Goal: Contribute content: Contribute content

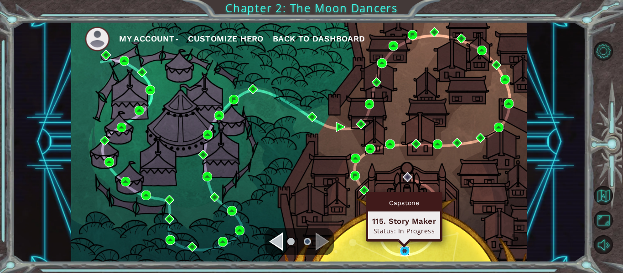
click at [406, 252] on img at bounding box center [405, 251] width 10 height 10
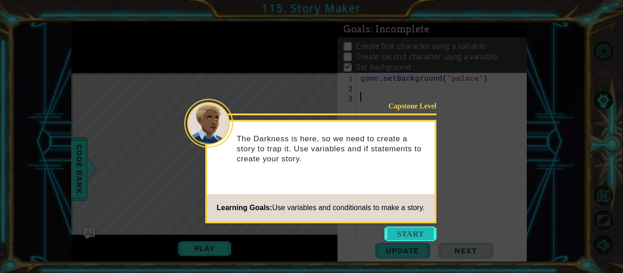
click at [410, 237] on button "Start" at bounding box center [410, 234] width 52 height 15
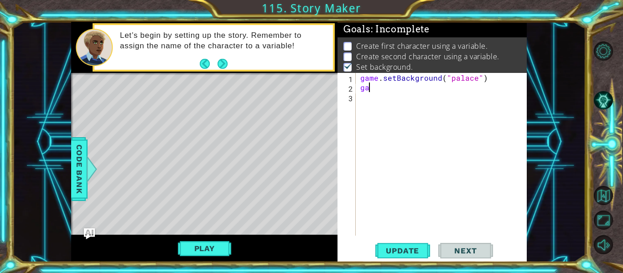
type textarea "g"
click at [77, 164] on span "Code Bank" at bounding box center [79, 169] width 15 height 56
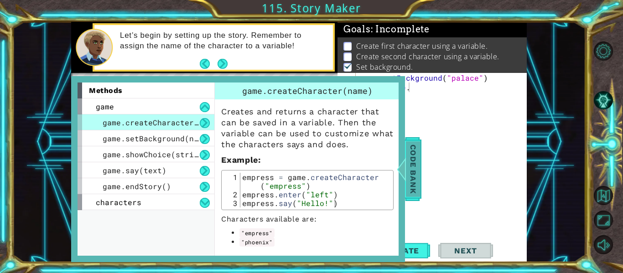
click at [416, 170] on span "Code Bank" at bounding box center [413, 169] width 15 height 56
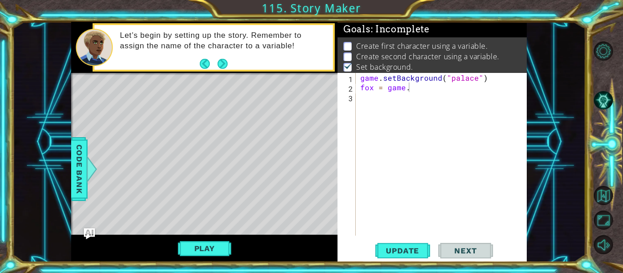
click at [415, 88] on div "game . setBackground ( "palace" ) fox = game ." at bounding box center [443, 164] width 171 height 182
click at [79, 157] on span "Code Bank" at bounding box center [79, 169] width 15 height 56
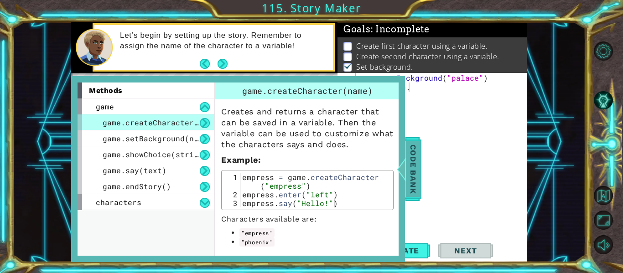
click at [413, 167] on span "Code Bank" at bounding box center [413, 169] width 15 height 56
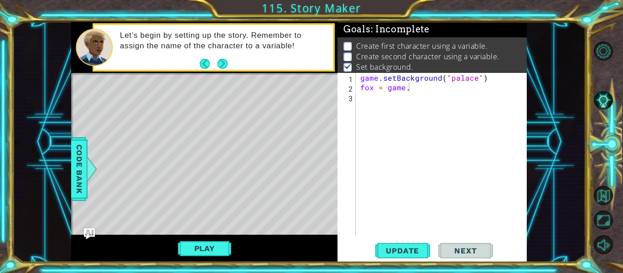
click at [70, 162] on div "1 ההההההההההההההההההההההההההההההההההההההההההההההההההההההההההההההההההההההההההההה…" at bounding box center [298, 142] width 573 height 240
click at [65, 155] on div "1 ההההההההההההההההההההההההההההההההההההההההההההההההההההההההההההההההההההההההההההה…" at bounding box center [298, 142] width 573 height 240
click at [76, 155] on span "Code Bank" at bounding box center [79, 169] width 15 height 56
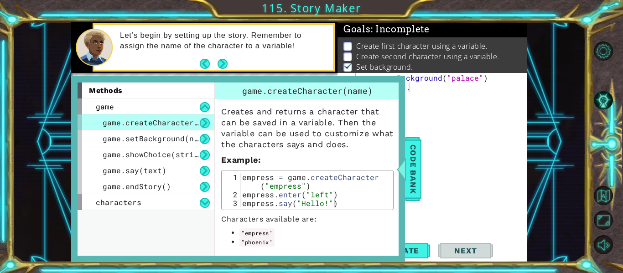
click at [453, 86] on div "game . setBackground ( "palace" ) fox = game ." at bounding box center [443, 164] width 171 height 182
type textarea "fox = game.createCharacter("fox")"
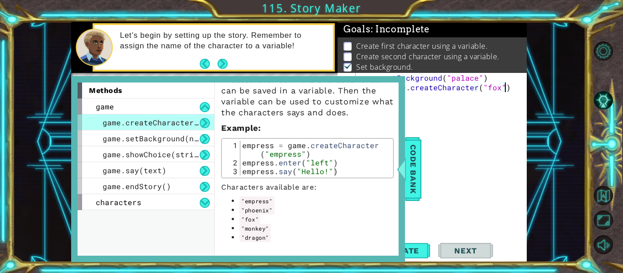
scroll to position [0, 0]
click at [415, 160] on span "Code Bank" at bounding box center [413, 169] width 15 height 56
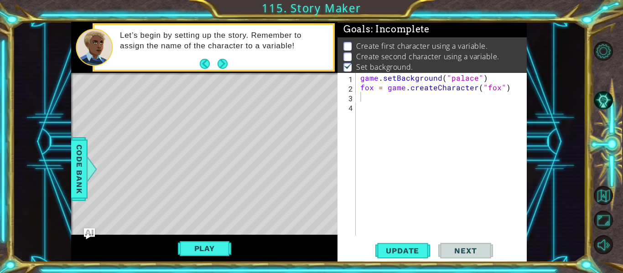
click at [417, 102] on div "game . setBackground ( "palace" ) fox = game . createCharacter ( "fox" )" at bounding box center [443, 164] width 171 height 182
click at [79, 154] on span "Code Bank" at bounding box center [79, 169] width 15 height 56
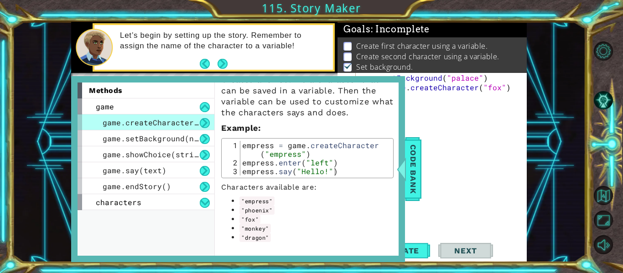
click at [424, 98] on div "game . setBackground ( "palace" ) fox = game . createCharacter ( "fox" ) ep" at bounding box center [443, 164] width 171 height 182
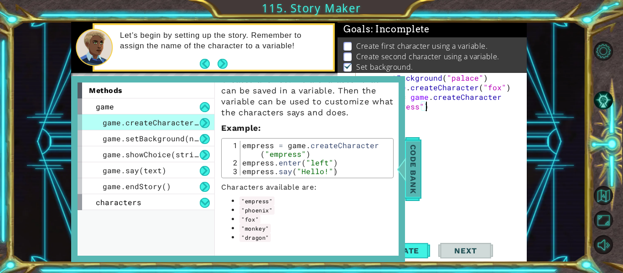
click at [415, 180] on span "Code Bank" at bounding box center [413, 169] width 15 height 56
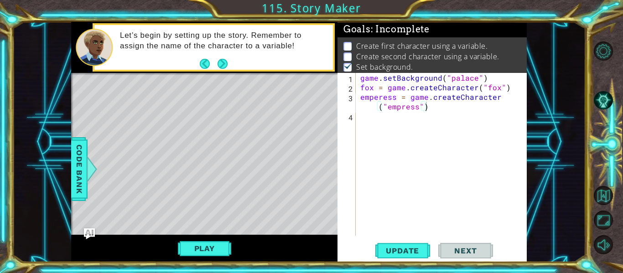
click at [379, 98] on div "game . setBackground ( "palace" ) fox = game . createCharacter ( "fox" ) empere…" at bounding box center [443, 164] width 171 height 182
type textarea "empress = game.createCharacter("empress")"
click at [433, 113] on div "game . setBackground ( "palace" ) fox = game . createCharacter ( "fox" ) empres…" at bounding box center [443, 164] width 171 height 182
click at [396, 249] on span "Update" at bounding box center [402, 250] width 52 height 9
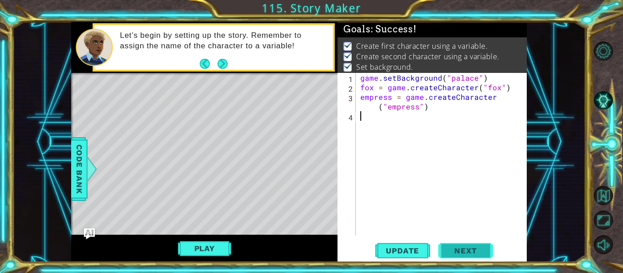
click at [477, 250] on span "Next" at bounding box center [465, 250] width 41 height 9
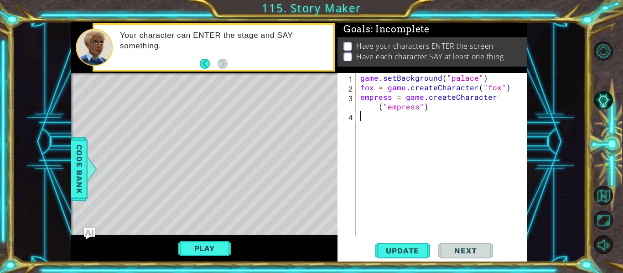
click at [508, 89] on div "game . setBackground ( "palace" ) fox = game . createCharacter ( "fox" ) empres…" at bounding box center [443, 164] width 171 height 182
type textarea "fox = game.createCharacter("fox")"
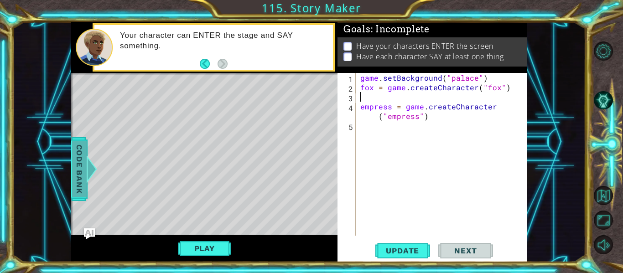
click at [79, 169] on span "Code Bank" at bounding box center [79, 169] width 15 height 56
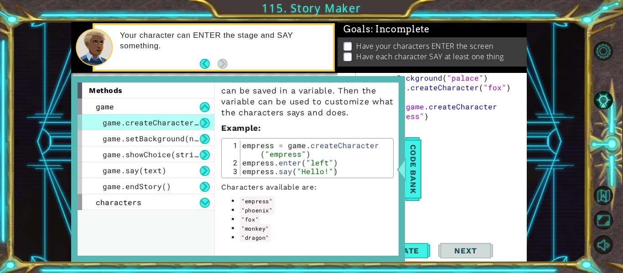
click at [473, 100] on div "game . setBackground ( "palace" ) fox = game . createCharacter ( "fox" ) empres…" at bounding box center [443, 164] width 171 height 182
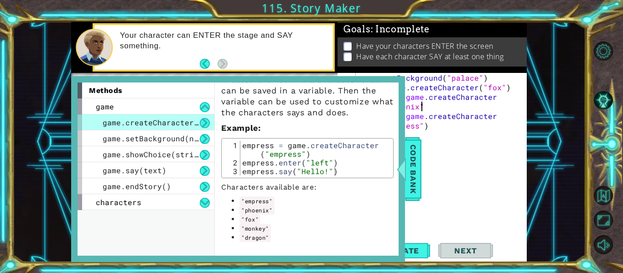
scroll to position [0, 11]
type textarea "phoenix = game.createCharacter("phoenix")"
click at [405, 171] on div at bounding box center [401, 168] width 11 height 27
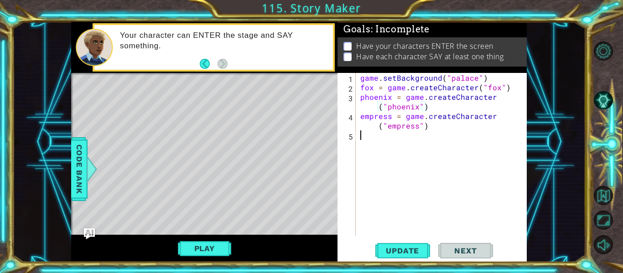
scroll to position [0, 0]
click at [438, 136] on div "game . setBackground ( "palace" ) fox = game . createCharacter ( "fox" ) phoeni…" at bounding box center [443, 164] width 171 height 182
click at [398, 250] on span "Update" at bounding box center [402, 250] width 52 height 9
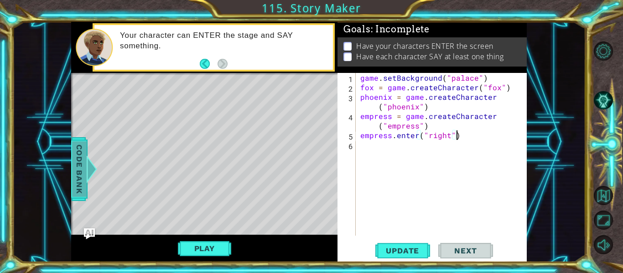
click at [78, 158] on span "Code Bank" at bounding box center [79, 169] width 15 height 56
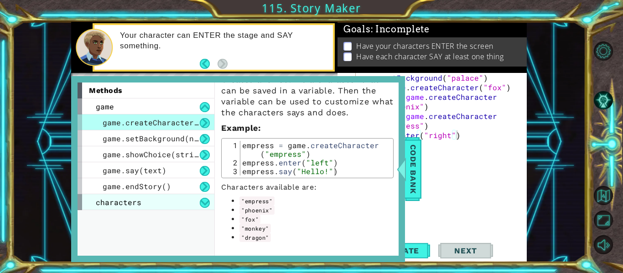
click at [171, 203] on div "characters" at bounding box center [145, 202] width 137 height 16
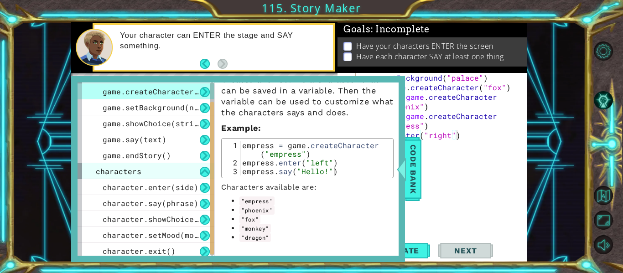
scroll to position [34, 0]
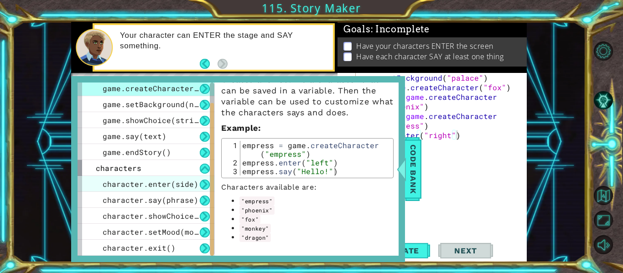
click at [182, 186] on span "character.enter(side)" at bounding box center [151, 184] width 96 height 10
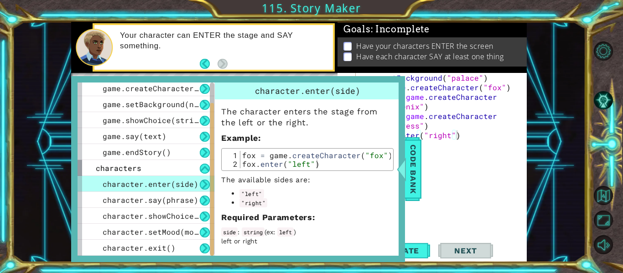
scroll to position [4, 0]
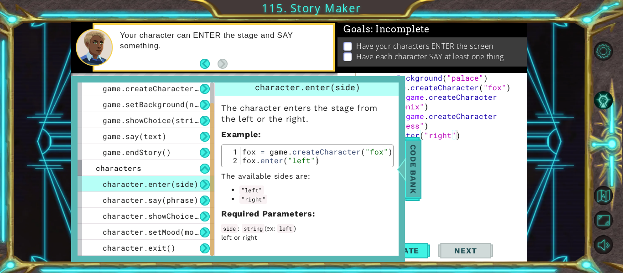
click at [412, 180] on span "Code Bank" at bounding box center [413, 169] width 15 height 56
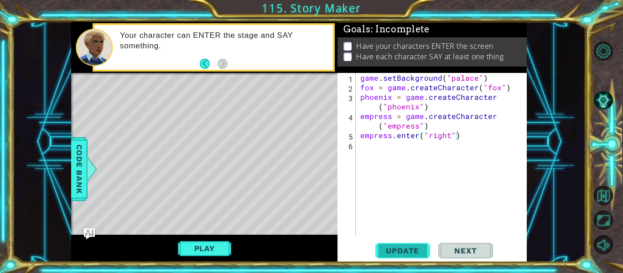
click at [407, 254] on span "Update" at bounding box center [402, 250] width 52 height 9
click at [417, 252] on span "Update" at bounding box center [402, 250] width 52 height 9
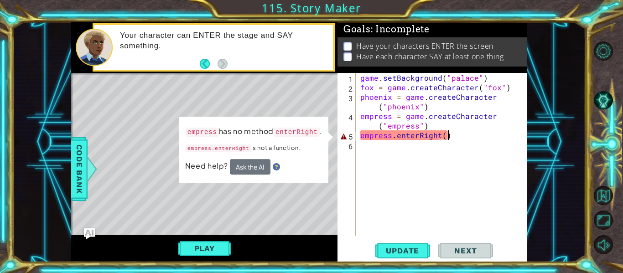
click at [463, 132] on div "game . setBackground ( "palace" ) fox = game . createCharacter ( "fox" ) phoeni…" at bounding box center [443, 164] width 171 height 182
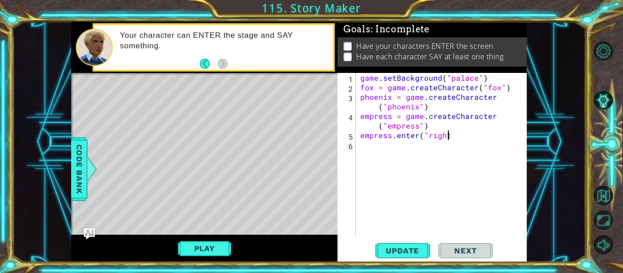
scroll to position [0, 5]
type textarea "empress.enter("right")"
click at [412, 251] on span "Update" at bounding box center [402, 250] width 52 height 9
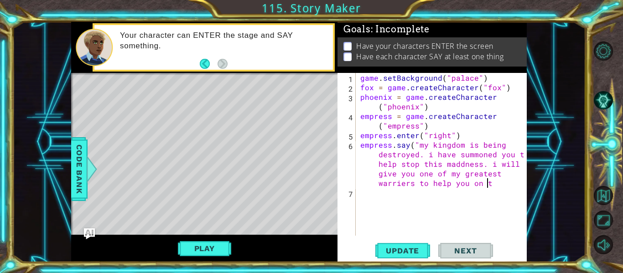
scroll to position [0, 41]
click at [486, 165] on div "game . setBackground ( "palace" ) fox = game . createCharacter ( "fox" ) phoeni…" at bounding box center [443, 164] width 171 height 182
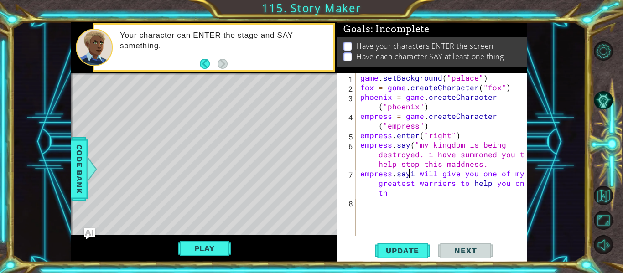
scroll to position [0, 4]
click at [398, 196] on div "game . setBackground ( "palace" ) fox = game . createCharacter ( "fox" ) phoeni…" at bounding box center [443, 164] width 171 height 182
click at [489, 166] on div "game . setBackground ( "palace" ) fox = game . createCharacter ( "fox" ) phoeni…" at bounding box center [443, 164] width 171 height 182
type textarea "empress.say("my kingdom is being destroyed. i have summoned you to help stop th…"
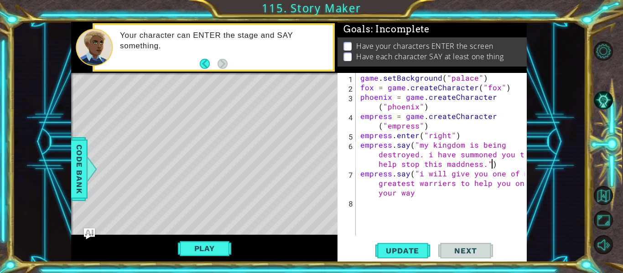
scroll to position [0, 25]
click at [428, 198] on div "game . setBackground ( "palace" ) fox = game . createCharacter ( "fox" ) phoeni…" at bounding box center [443, 164] width 171 height 182
click at [418, 196] on div "game . setBackground ( "palace" ) fox = game . createCharacter ( "fox" ) phoeni…" at bounding box center [443, 164] width 171 height 182
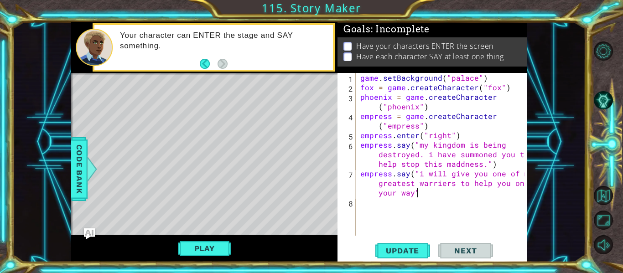
type textarea "empress.say("i will give you one of my greatest warriers to help you on your wa…"
click at [202, 254] on button "Play" at bounding box center [204, 248] width 53 height 17
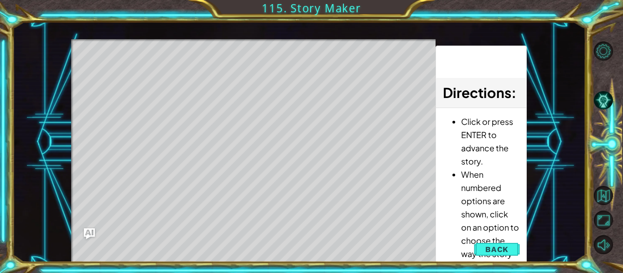
click at [326, 230] on div "Level Map" at bounding box center [281, 173] width 421 height 268
click at [332, 105] on div "Level Map" at bounding box center [281, 173] width 421 height 268
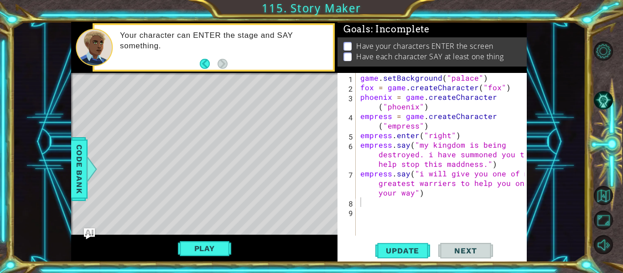
click at [398, 209] on div "game . setBackground ( "palace" ) fox = game . createCharacter ( "fox" ) phoeni…" at bounding box center [443, 164] width 171 height 182
click at [367, 198] on div "game . setBackground ( "palace" ) fox = game . createCharacter ( "fox" ) phoeni…" at bounding box center [443, 164] width 171 height 182
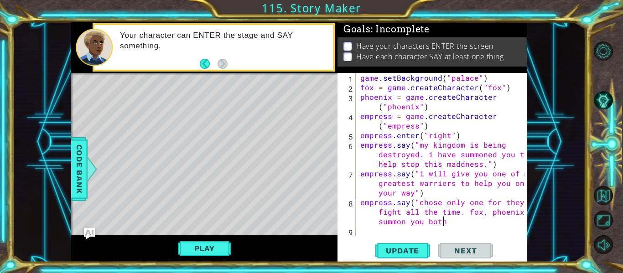
scroll to position [0, 24]
type textarea "empress.say("chose only one for they fight all the time. [PERSON_NAME], [PERSON…"
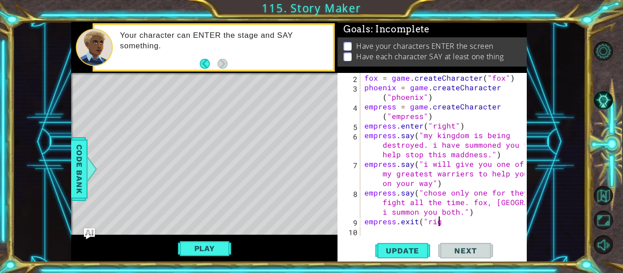
scroll to position [0, 5]
type textarea "empress.exit("right")"
click at [436, 232] on div "fox = game . createCharacter ( "fox" ) phoenix = game . createCharacter ( "phoe…" at bounding box center [445, 164] width 167 height 182
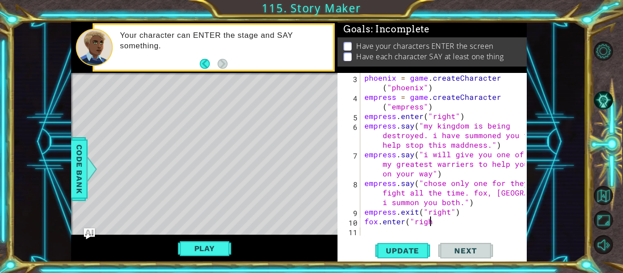
scroll to position [0, 4]
type textarea "fox.enter("right")"
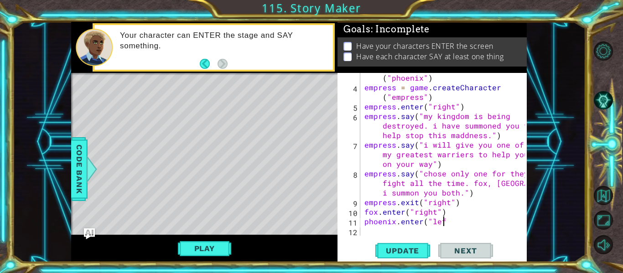
scroll to position [0, 5]
type textarea "phoenix.enter("left")"
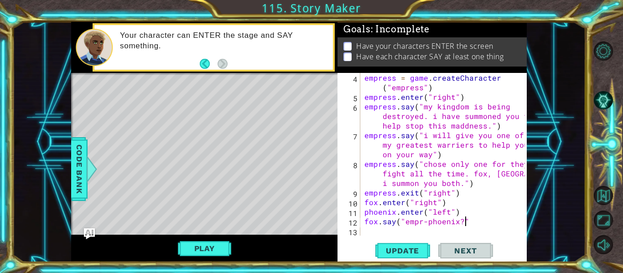
scroll to position [0, 6]
type textarea "fox.say("empr-phoenix?")"
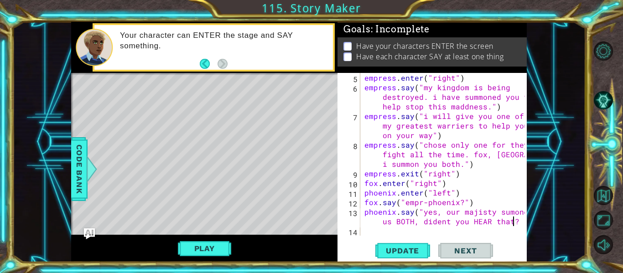
scroll to position [0, 18]
type textarea "phoenix.say("yes, our majisty sumoned us BOTH, dident you HEAR that?")"
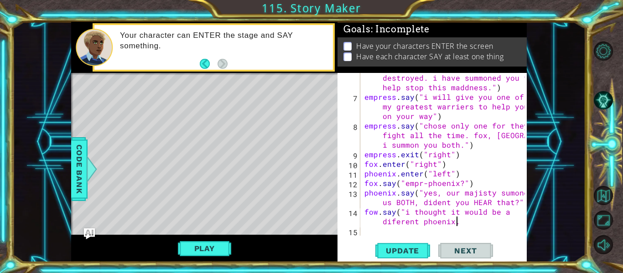
scroll to position [0, 14]
click at [377, 213] on div "empress . say ( "my kingdom is being destroyed. i have summoned you to help sto…" at bounding box center [445, 163] width 167 height 201
type textarea "fox.say("i thought it would be a diferent phoenix.")"
click at [411, 251] on span "Update" at bounding box center [402, 250] width 52 height 9
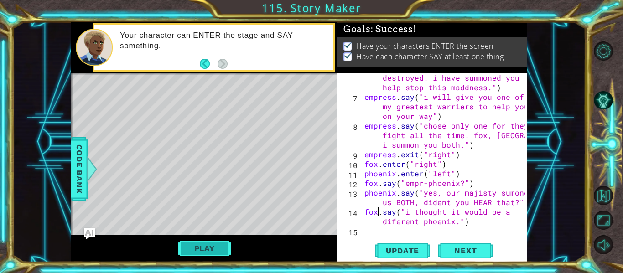
click at [209, 247] on button "Play" at bounding box center [204, 248] width 53 height 17
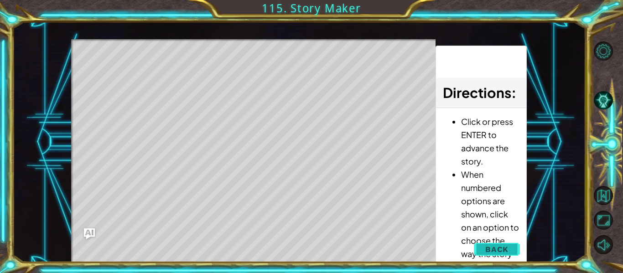
click at [496, 251] on span "Back" at bounding box center [496, 249] width 23 height 9
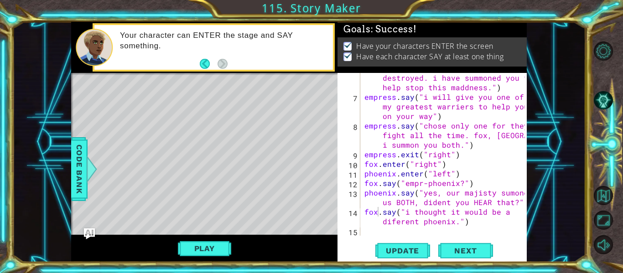
click at [479, 222] on div "empress . say ( "my kingdom is being destroyed. i have summoned you to help sto…" at bounding box center [445, 163] width 167 height 201
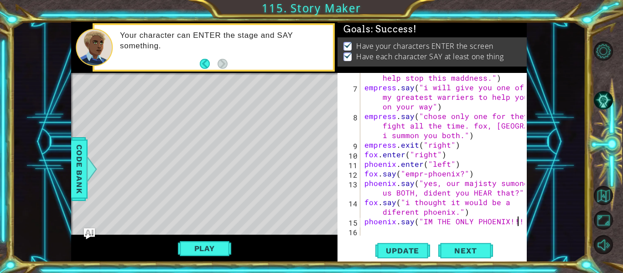
scroll to position [0, 10]
type textarea "phoenix.say("IM THE ONLY PHOENIX!!!")"
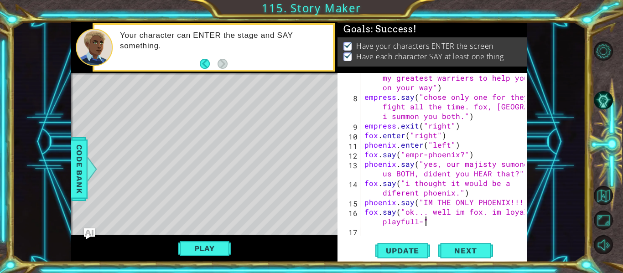
scroll to position [0, 13]
type textarea "fox.say("ok... well im fox. im loyal, playfull-")"
click at [386, 247] on span "Update" at bounding box center [402, 250] width 52 height 9
